Goal: Transaction & Acquisition: Purchase product/service

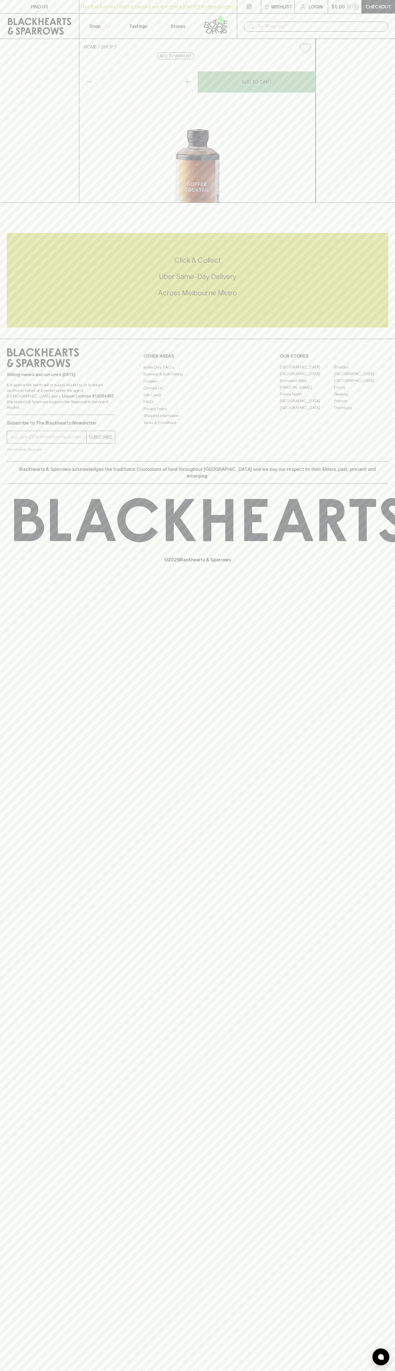
click at [51, 13] on div "FIND US" at bounding box center [39, 7] width 79 height 14
click at [367, 190] on div "HOME SHOP Loro Coffee Cocktail $35.00 Add to wishlist No Further Discounts 1 AD…" at bounding box center [197, 121] width 395 height 164
click at [167, 1370] on html "FIND US | No Bad Bottles | Sibling Owned and Run Since [DATE] | No Bad Bottles …" at bounding box center [197, 685] width 395 height 1371
click at [21, 441] on input "email" at bounding box center [48, 436] width 75 height 9
